Goal: Use online tool/utility: Utilize a website feature to perform a specific function

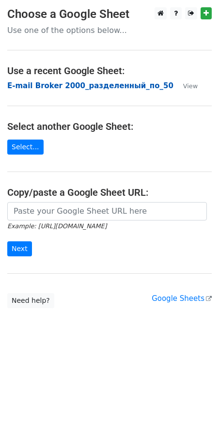
click at [37, 85] on strong "E-mail Broker 2000_разделенный_по_50" at bounding box center [90, 85] width 166 height 9
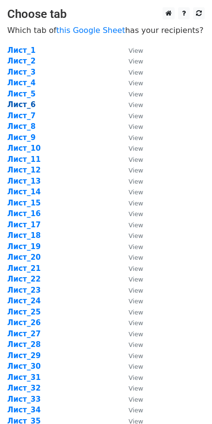
click at [16, 108] on strong "Лист_6" at bounding box center [21, 104] width 29 height 9
